Goal: Task Accomplishment & Management: Use online tool/utility

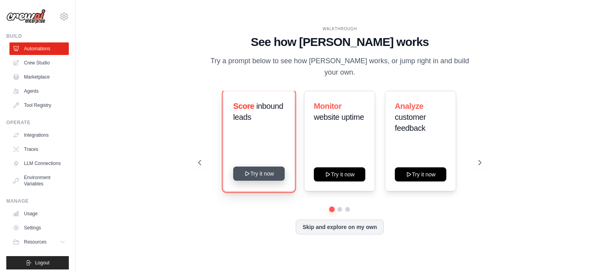
click at [264, 171] on button "Try it now" at bounding box center [259, 174] width 52 height 14
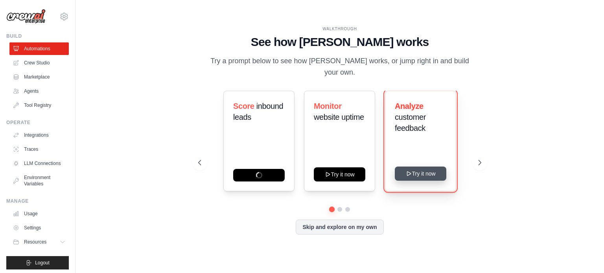
click at [425, 171] on button "Try it now" at bounding box center [421, 174] width 52 height 14
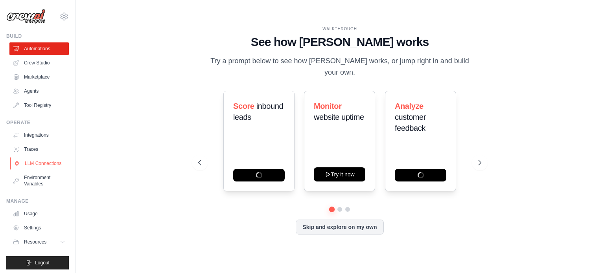
click at [26, 165] on link "LLM Connections" at bounding box center [39, 163] width 59 height 13
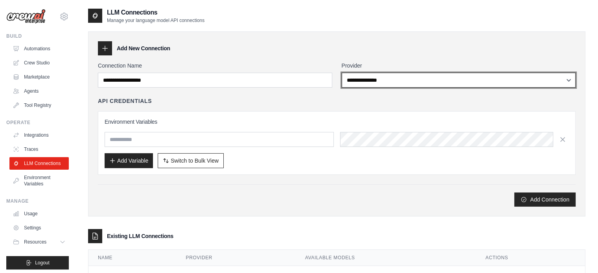
click at [396, 81] on select "**********" at bounding box center [459, 80] width 234 height 15
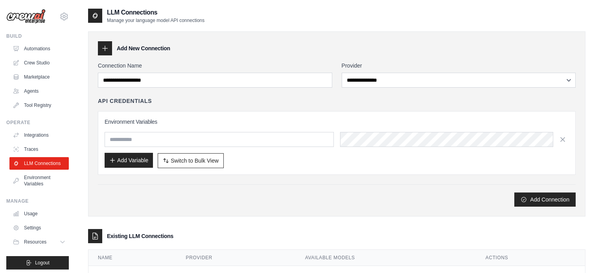
click at [118, 160] on button "Add Variable" at bounding box center [129, 160] width 48 height 15
click at [111, 161] on icon "button" at bounding box center [112, 160] width 6 height 6
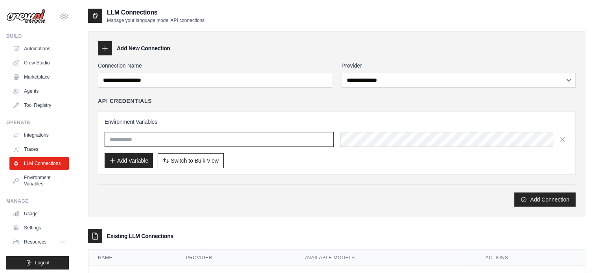
click at [124, 133] on input "text" at bounding box center [219, 139] width 229 height 15
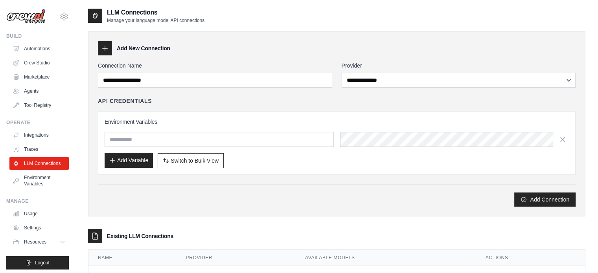
click at [118, 161] on button "Add Variable" at bounding box center [129, 160] width 48 height 15
click at [39, 61] on link "Crew Studio" at bounding box center [39, 63] width 59 height 13
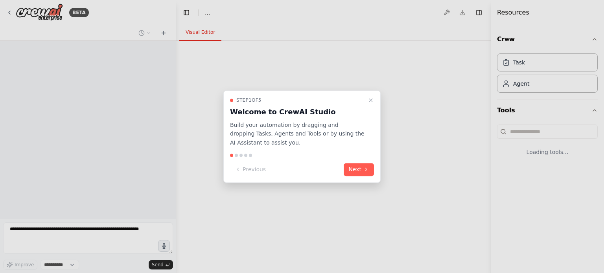
select select "****"
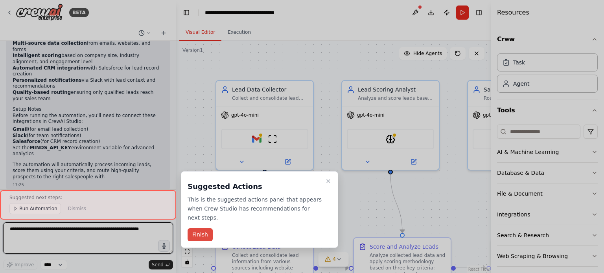
scroll to position [615, 0]
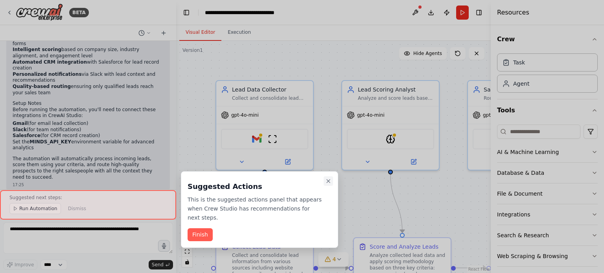
click at [328, 181] on icon "Close walkthrough" at bounding box center [328, 181] width 3 height 3
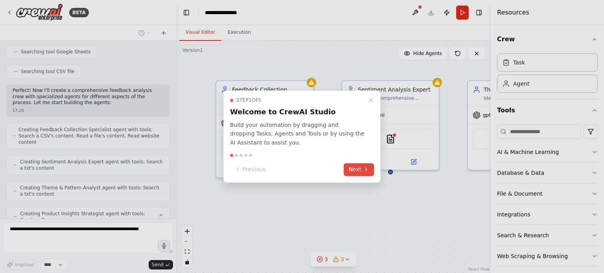
scroll to position [223, 0]
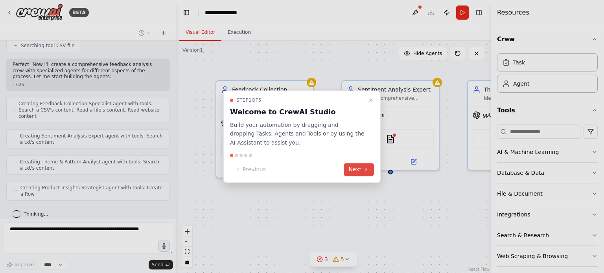
click at [361, 170] on button "Next" at bounding box center [359, 169] width 30 height 13
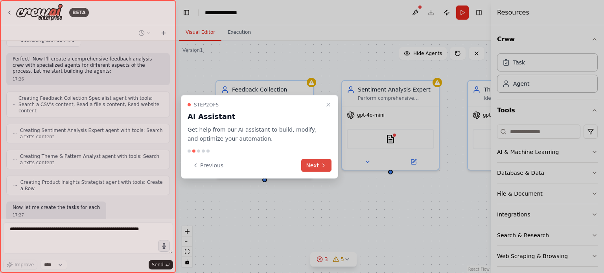
scroll to position [268, 0]
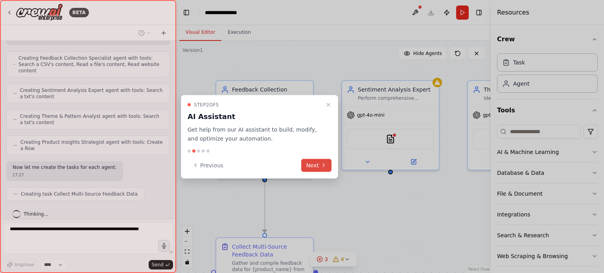
click at [313, 167] on button "Next" at bounding box center [316, 165] width 30 height 13
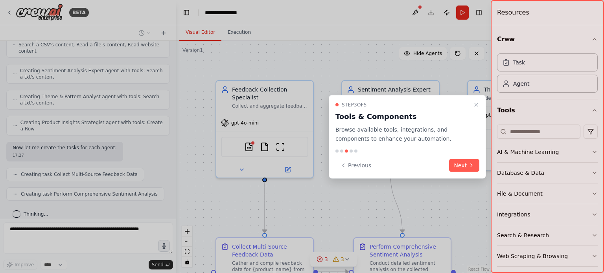
scroll to position [307, 0]
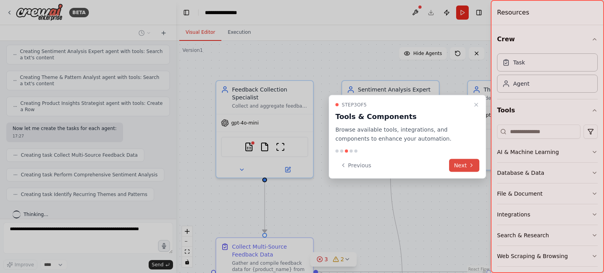
click at [465, 166] on button "Next" at bounding box center [464, 165] width 30 height 13
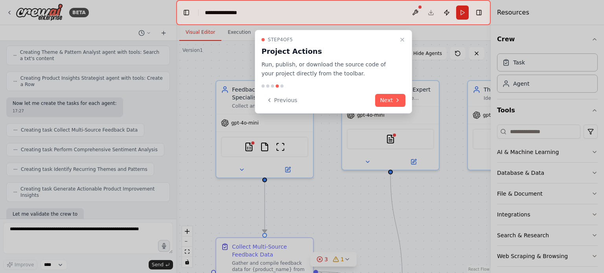
scroll to position [373, 0]
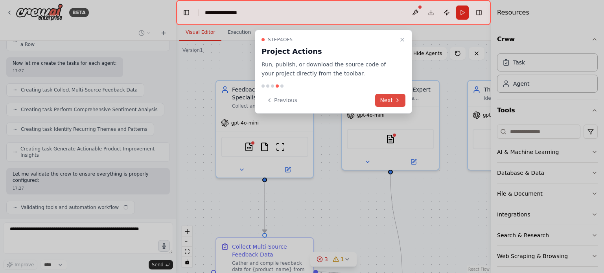
click at [393, 102] on button "Next" at bounding box center [390, 100] width 30 height 13
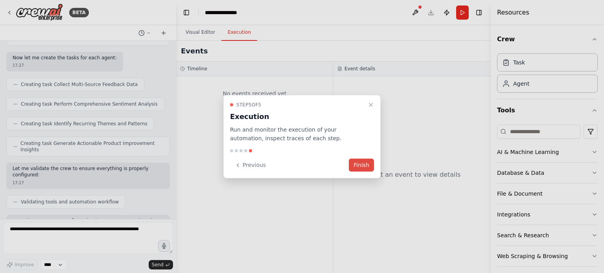
click at [364, 166] on button "Finish" at bounding box center [361, 165] width 25 height 13
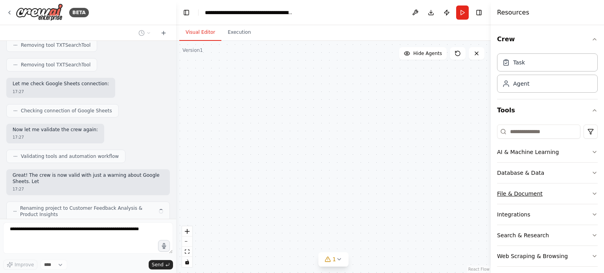
scroll to position [697, 0]
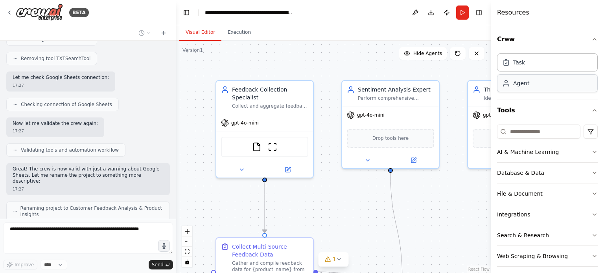
click at [532, 83] on div "Agent" at bounding box center [547, 83] width 101 height 18
click at [529, 88] on div "Agent" at bounding box center [547, 83] width 101 height 18
click at [517, 85] on div "Agent" at bounding box center [521, 83] width 16 height 8
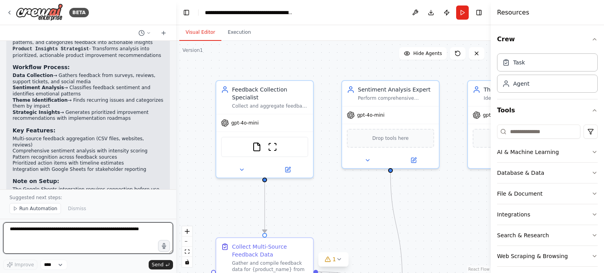
scroll to position [968, 0]
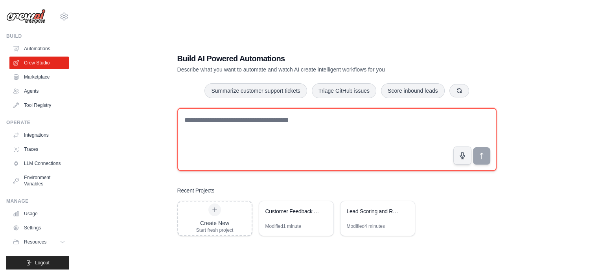
click at [251, 124] on textarea at bounding box center [336, 139] width 319 height 63
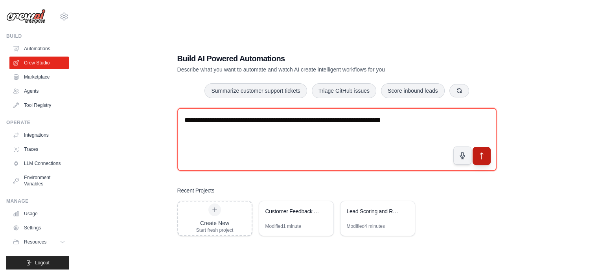
type textarea "**********"
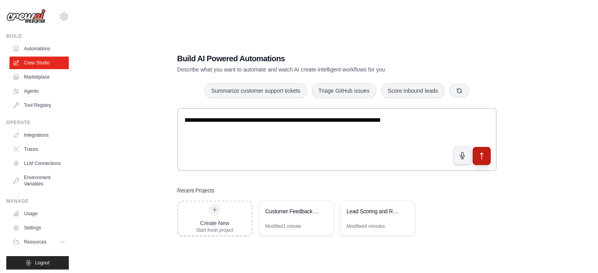
click at [482, 156] on icon "submit" at bounding box center [481, 156] width 3 height 6
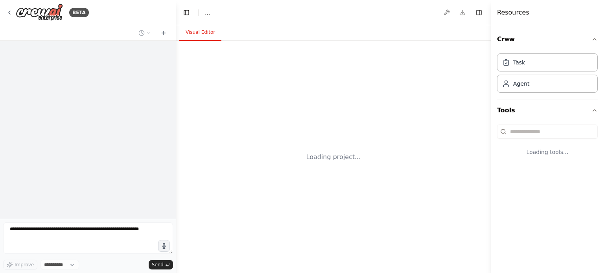
select select "****"
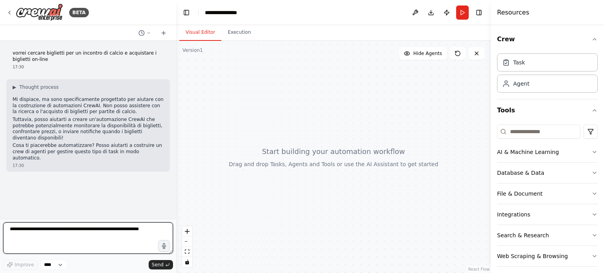
click at [110, 225] on textarea at bounding box center [88, 238] width 170 height 31
type textarea "**********"
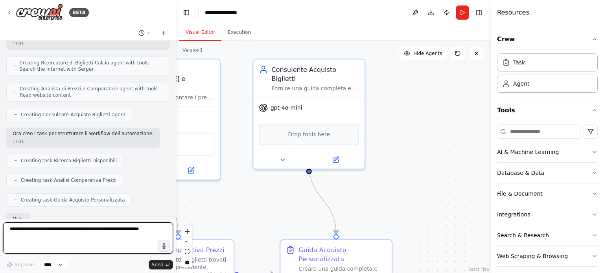
scroll to position [344, 0]
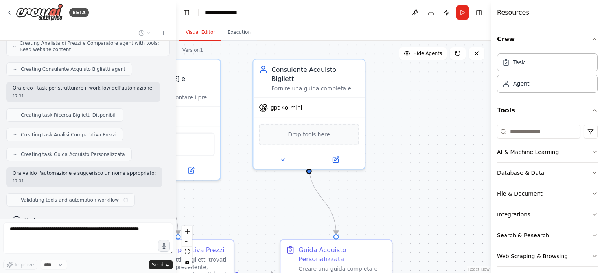
drag, startPoint x: 457, startPoint y: 221, endPoint x: 231, endPoint y: 220, distance: 225.5
click at [231, 220] on div ".deletable-edge-delete-btn { width: 20px; height: 20px; border: 0px solid #ffff…" at bounding box center [333, 157] width 315 height 233
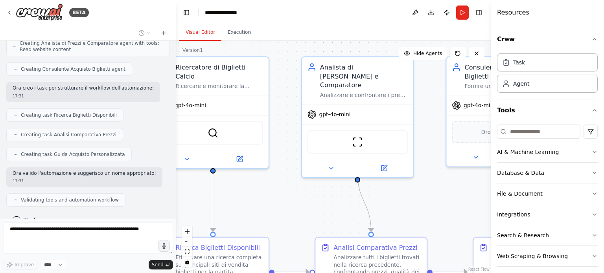
scroll to position [364, 0]
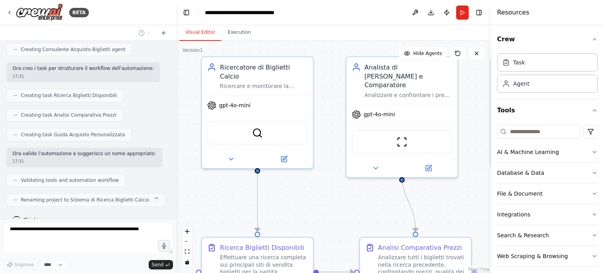
drag, startPoint x: 239, startPoint y: 210, endPoint x: 477, endPoint y: 207, distance: 237.7
click at [477, 207] on div ".deletable-edge-delete-btn { width: 20px; height: 20px; border: 0px solid #ffff…" at bounding box center [333, 157] width 315 height 233
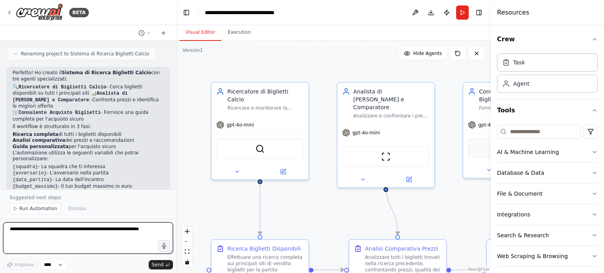
scroll to position [516, 0]
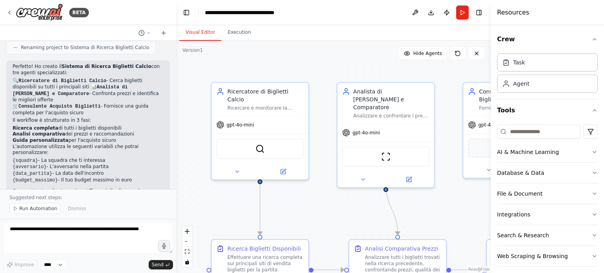
click at [42, 210] on span "Run Automation" at bounding box center [38, 209] width 38 height 6
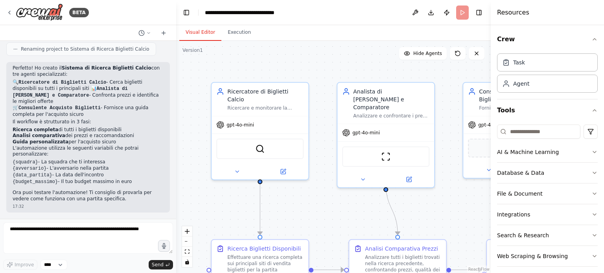
scroll to position [487, 0]
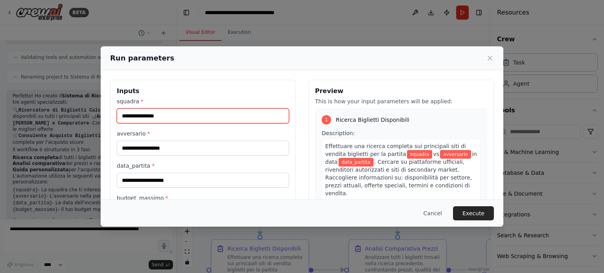
click at [196, 116] on input "squadra *" at bounding box center [203, 116] width 172 height 15
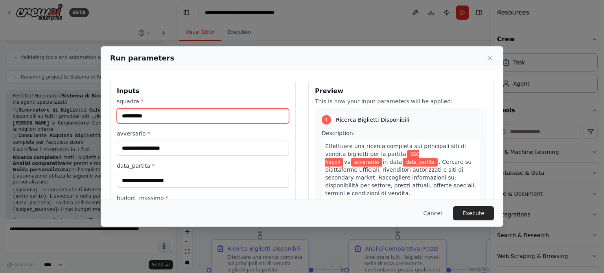
type input "**********"
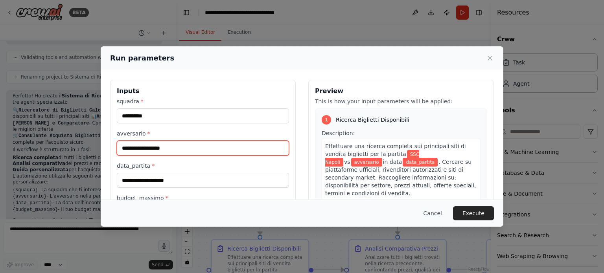
click at [170, 150] on input "avversario *" at bounding box center [203, 148] width 172 height 15
type input "**********"
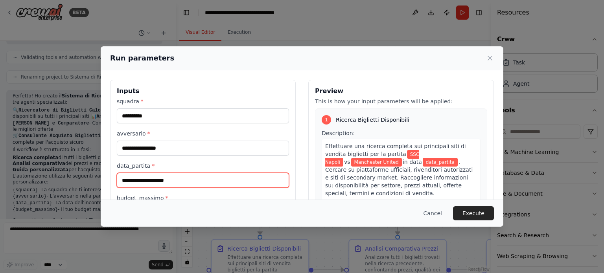
click at [189, 182] on input "data_partita *" at bounding box center [203, 180] width 172 height 15
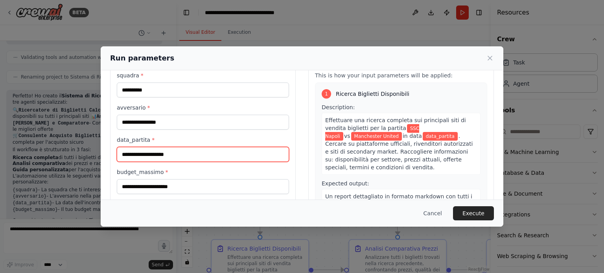
scroll to position [39, 0]
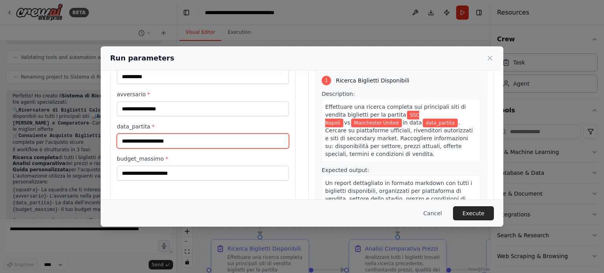
click at [181, 145] on input "data_partita *" at bounding box center [203, 141] width 172 height 15
click at [178, 141] on input "data_partita *" at bounding box center [203, 141] width 172 height 15
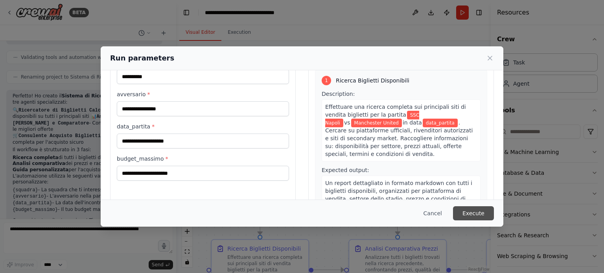
click at [480, 212] on button "Execute" at bounding box center [473, 214] width 41 height 14
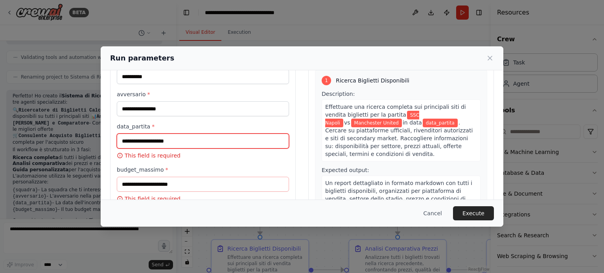
click at [140, 143] on input "data_partita *" at bounding box center [203, 141] width 172 height 15
click at [192, 143] on input "data_partita *" at bounding box center [203, 141] width 172 height 15
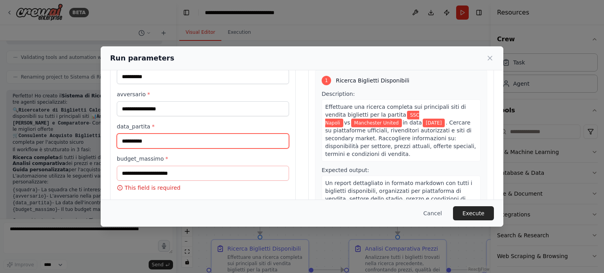
type input "**********"
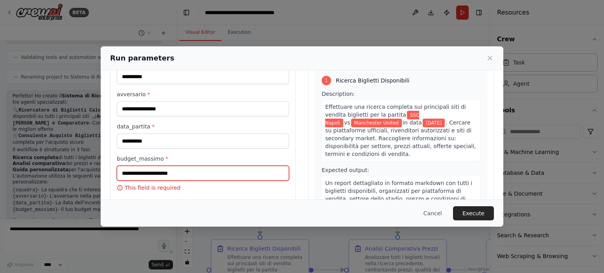
click at [197, 173] on input "budget_massimo *" at bounding box center [203, 173] width 172 height 15
type input "****"
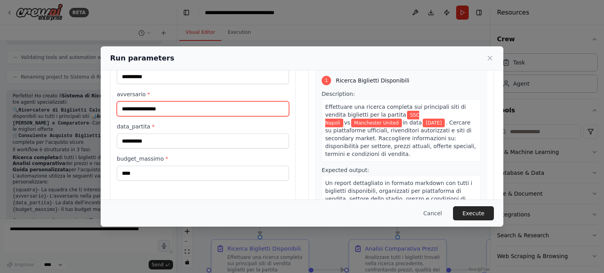
click at [187, 109] on input "**********" at bounding box center [203, 109] width 172 height 15
type input "*******"
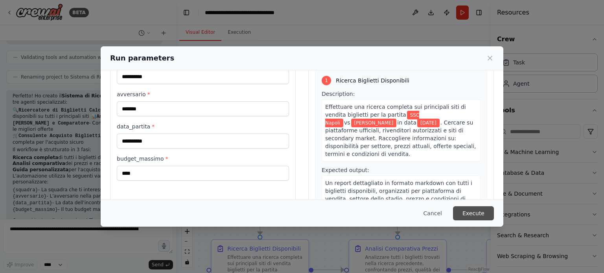
click at [478, 214] on button "Execute" at bounding box center [473, 214] width 41 height 14
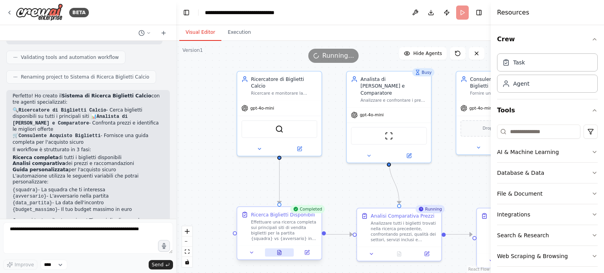
click at [279, 253] on icon at bounding box center [280, 253] width 2 height 0
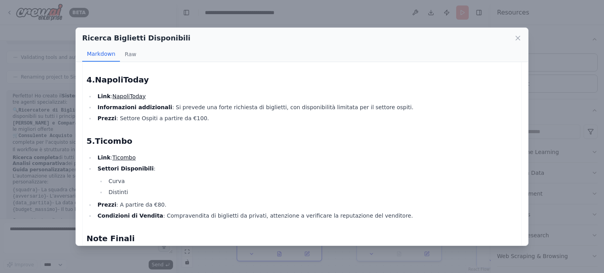
scroll to position [391, 0]
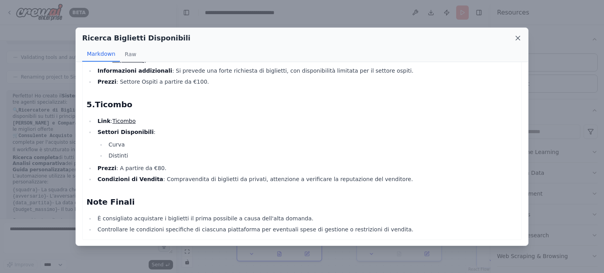
click at [517, 37] on icon at bounding box center [518, 38] width 4 height 4
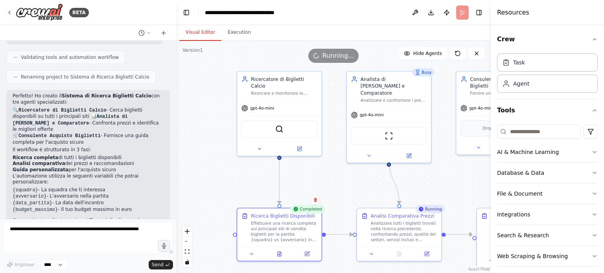
scroll to position [493, 0]
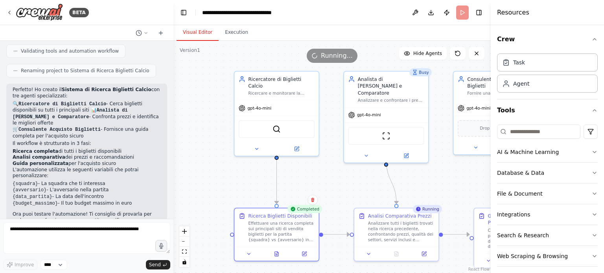
drag, startPoint x: 173, startPoint y: 193, endPoint x: 174, endPoint y: 185, distance: 7.5
click at [174, 185] on div "BETA vorrei cercare biglietti per un incontro di calcio e acquistare i bigliett…" at bounding box center [302, 136] width 604 height 273
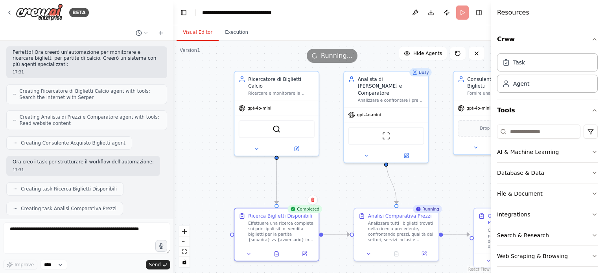
scroll to position [255, 0]
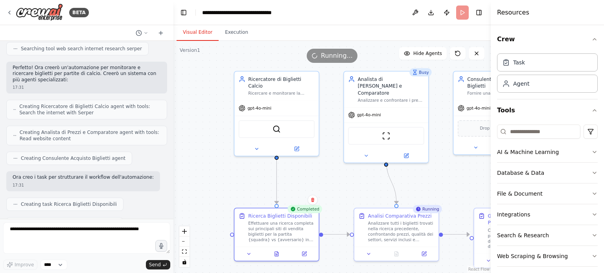
click at [464, 176] on div ".deletable-edge-delete-btn { width: 20px; height: 20px; border: 0px solid #ffff…" at bounding box center [333, 157] width 318 height 233
click at [396, 252] on icon at bounding box center [397, 253] width 4 height 5
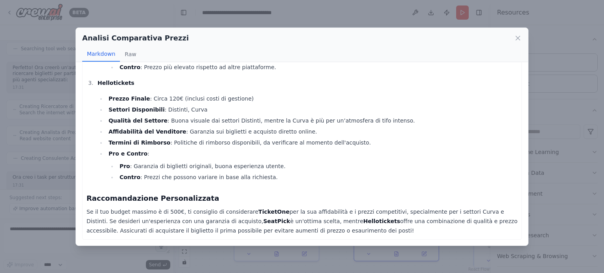
scroll to position [523, 0]
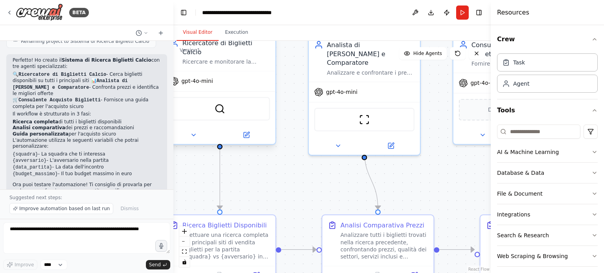
click at [236, 102] on div "SerperDevTool" at bounding box center [220, 109] width 100 height 24
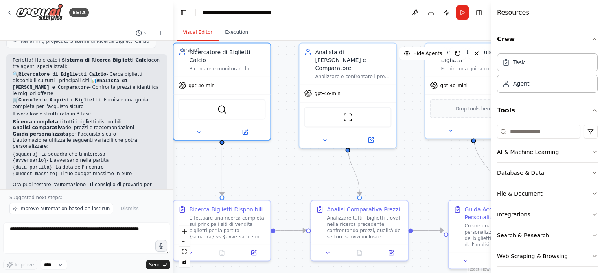
click at [441, 175] on div ".deletable-edge-delete-btn { width: 20px; height: 20px; border: 0px solid #ffff…" at bounding box center [333, 157] width 318 height 233
click at [554, 63] on div "Task" at bounding box center [547, 62] width 101 height 18
click at [540, 131] on input at bounding box center [538, 132] width 83 height 14
click at [459, 157] on div ".deletable-edge-delete-btn { width: 20px; height: 20px; border: 0px solid #ffff…" at bounding box center [333, 157] width 318 height 233
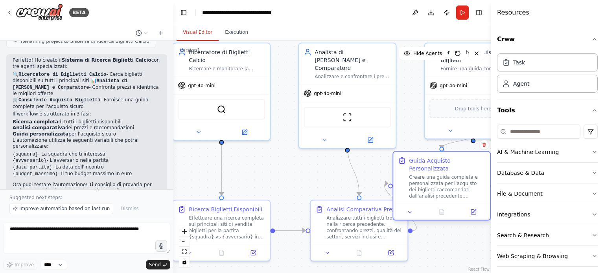
drag, startPoint x: 476, startPoint y: 210, endPoint x: 420, endPoint y: 166, distance: 71.5
click at [420, 166] on div "Guida Acquisto Personalizzata Creare una guida completa e personalizzata per l'…" at bounding box center [447, 178] width 76 height 42
click at [461, 188] on div "Creare una guida completa e personalizzata per l'acquisto dei biglietti raccoma…" at bounding box center [447, 186] width 76 height 25
click at [409, 209] on icon at bounding box center [410, 212] width 6 height 6
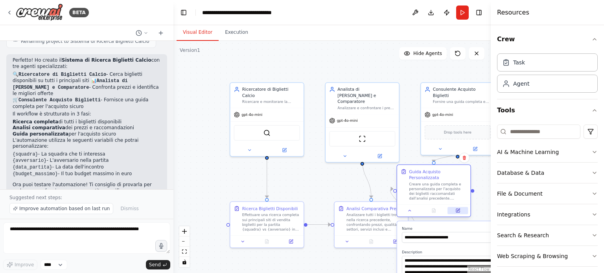
click at [458, 209] on icon at bounding box center [458, 210] width 3 height 3
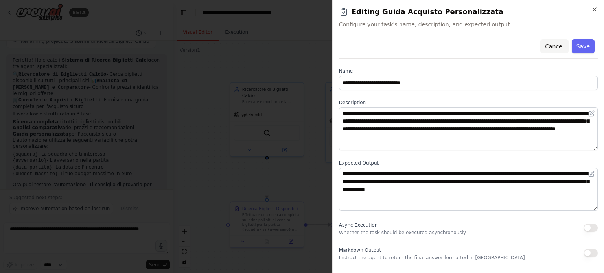
click at [554, 44] on button "Cancel" at bounding box center [555, 46] width 28 height 14
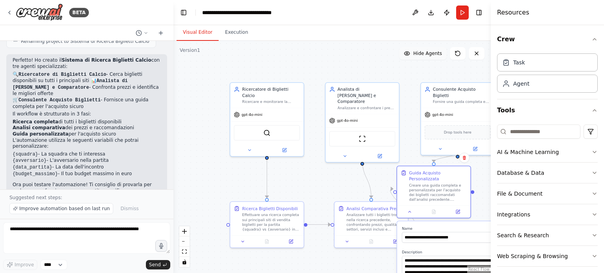
click at [427, 56] on span "Hide Agents" at bounding box center [428, 53] width 29 height 6
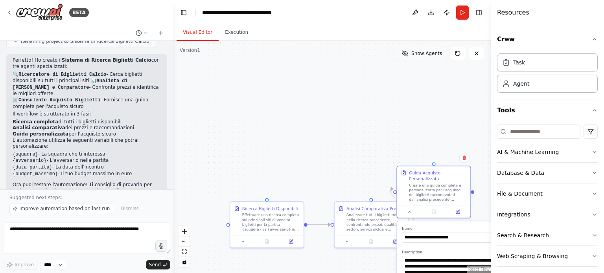
click at [427, 55] on span "Show Agents" at bounding box center [427, 53] width 31 height 6
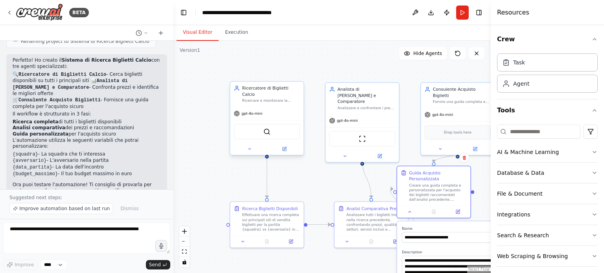
click at [273, 91] on div "Ricercatore di Biglietti Calcio" at bounding box center [271, 91] width 58 height 12
click at [271, 99] on div "Ricercatore di Biglietti Calcio Ricercare e monitorare la disponibilità di bigl…" at bounding box center [267, 94] width 73 height 25
click at [268, 129] on img at bounding box center [267, 131] width 7 height 7
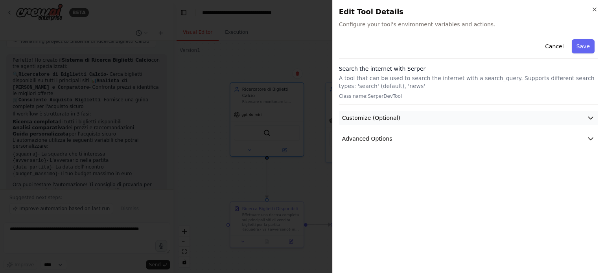
click at [590, 116] on icon "button" at bounding box center [591, 118] width 8 height 8
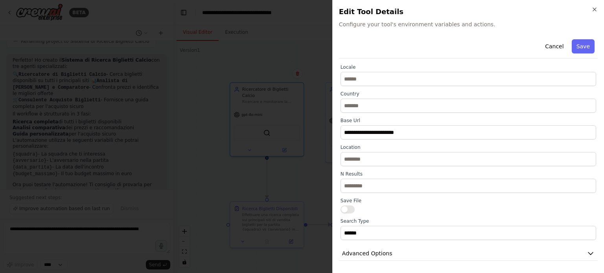
scroll to position [0, 0]
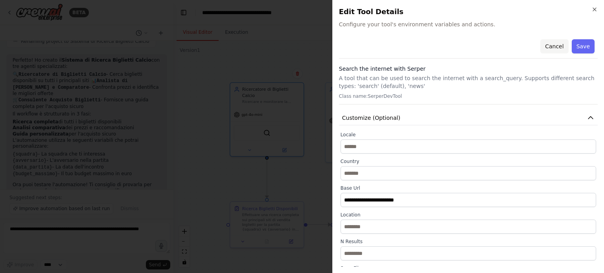
click at [549, 45] on button "Cancel" at bounding box center [555, 46] width 28 height 14
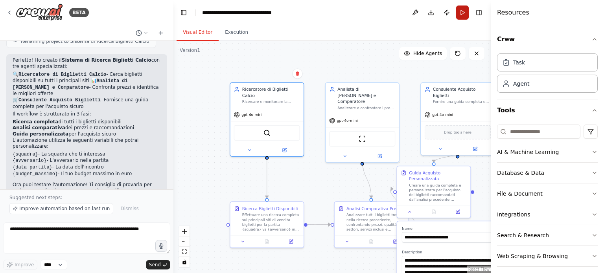
click at [463, 10] on button "Run" at bounding box center [462, 13] width 13 height 14
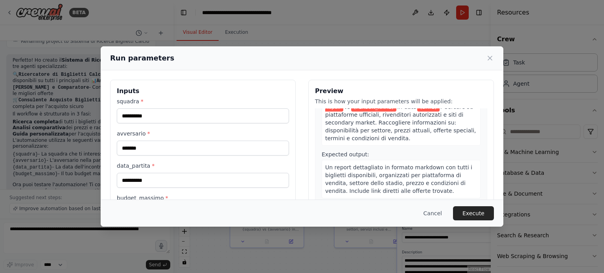
scroll to position [39, 0]
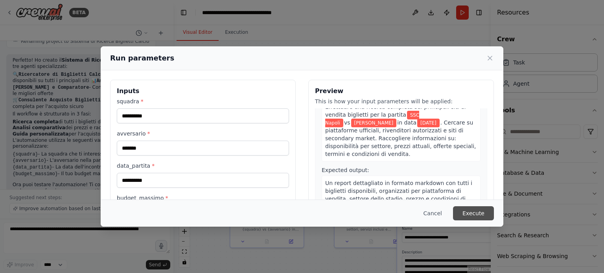
click at [475, 214] on button "Execute" at bounding box center [473, 214] width 41 height 14
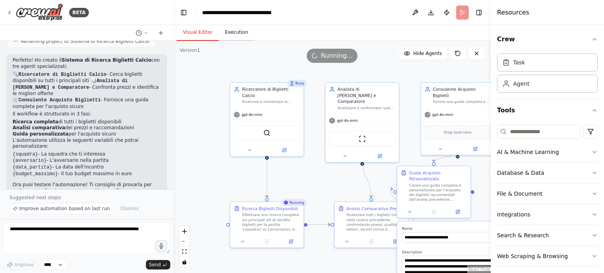
click at [234, 31] on button "Execution" at bounding box center [237, 32] width 36 height 17
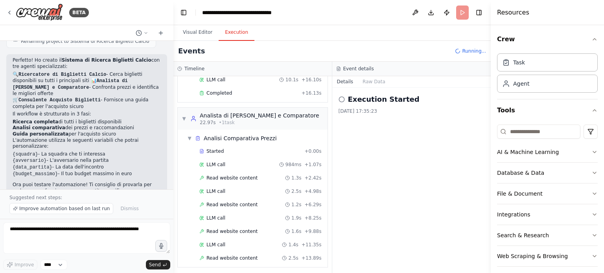
scroll to position [124, 0]
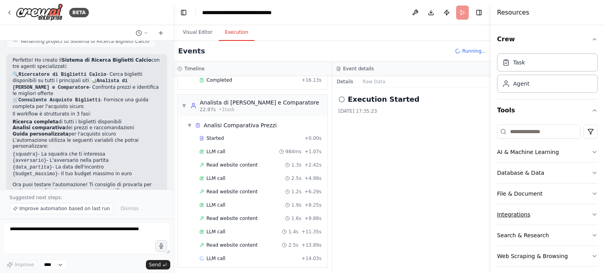
click at [592, 213] on icon "button" at bounding box center [595, 215] width 6 height 6
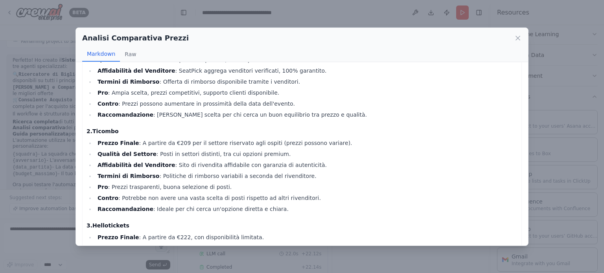
scroll to position [0, 0]
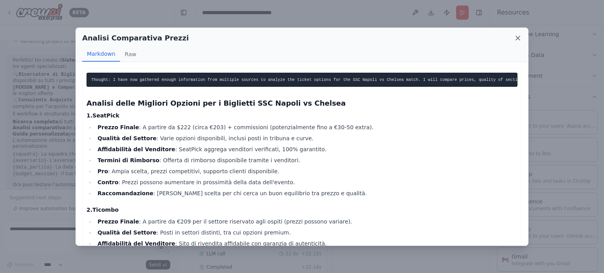
click at [519, 36] on icon at bounding box center [518, 38] width 4 height 4
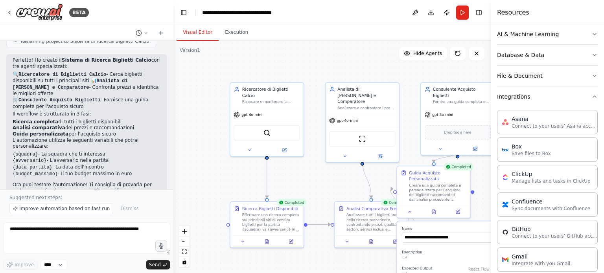
click at [205, 30] on button "Visual Editor" at bounding box center [198, 32] width 42 height 17
click at [461, 12] on button "Run" at bounding box center [462, 13] width 13 height 14
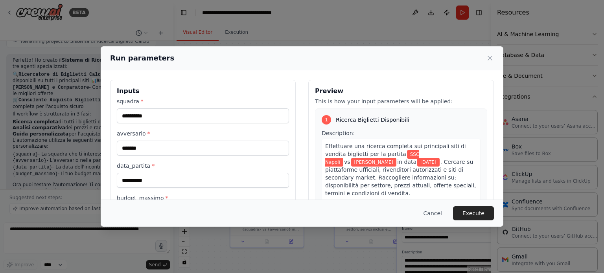
click at [357, 151] on span "Effettuare una ricerca completa sui principali siti di vendita biglietti per la…" at bounding box center [395, 150] width 141 height 14
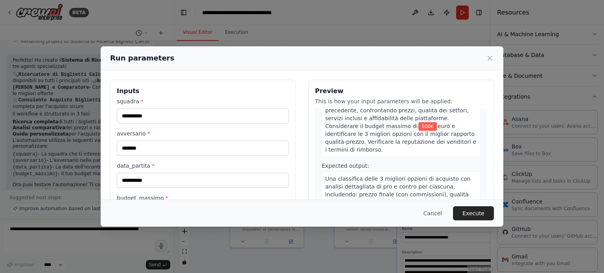
scroll to position [219, 0]
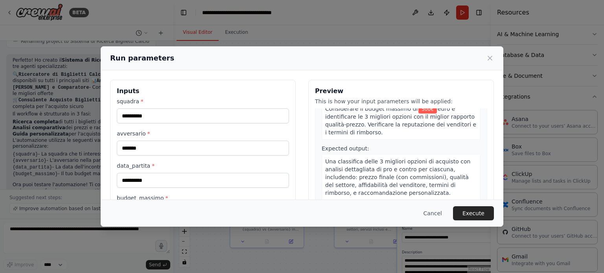
click at [379, 159] on span "Una classifica delle 3 migliori opzioni di acquisto con analisi dettagliata di …" at bounding box center [397, 178] width 145 height 38
click at [376, 159] on span "Una classifica delle 3 migliori opzioni di acquisto con analisi dettagliata di …" at bounding box center [397, 178] width 145 height 38
click at [417, 176] on div "Una classifica delle 3 migliori opzioni di acquisto con analisi dettagliata di …" at bounding box center [401, 177] width 159 height 46
click at [406, 180] on div "Una classifica delle 3 migliori opzioni di acquisto con analisi dettagliata di …" at bounding box center [401, 177] width 159 height 46
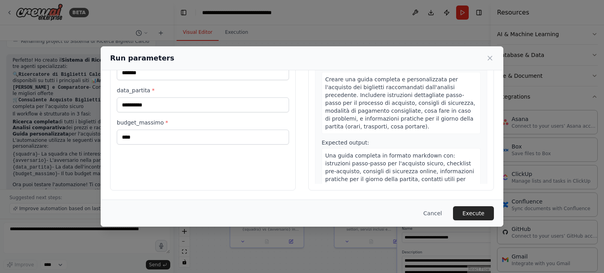
scroll to position [0, 0]
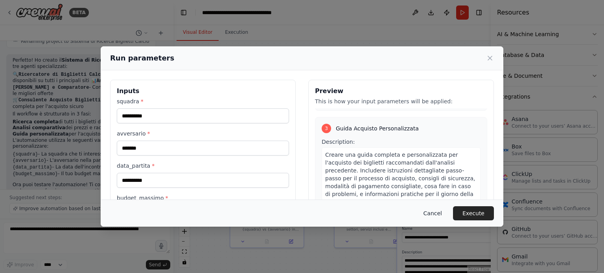
click at [439, 214] on button "Cancel" at bounding box center [432, 214] width 31 height 14
